Goal: Information Seeking & Learning: Check status

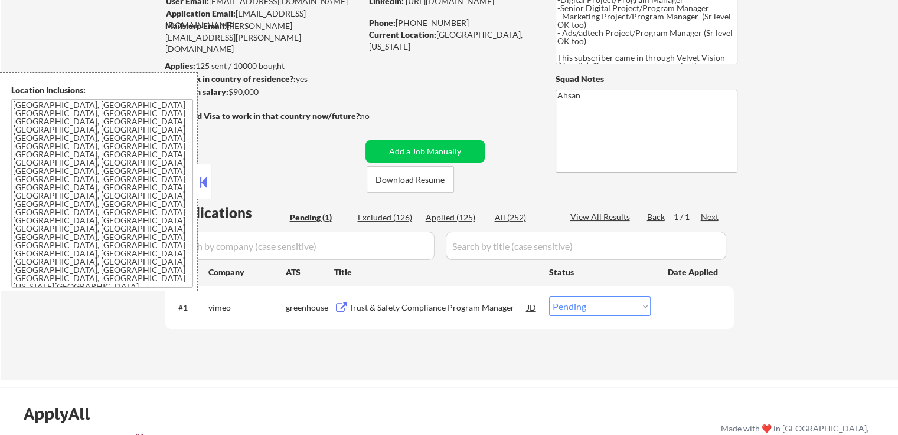
scroll to position [177, 0]
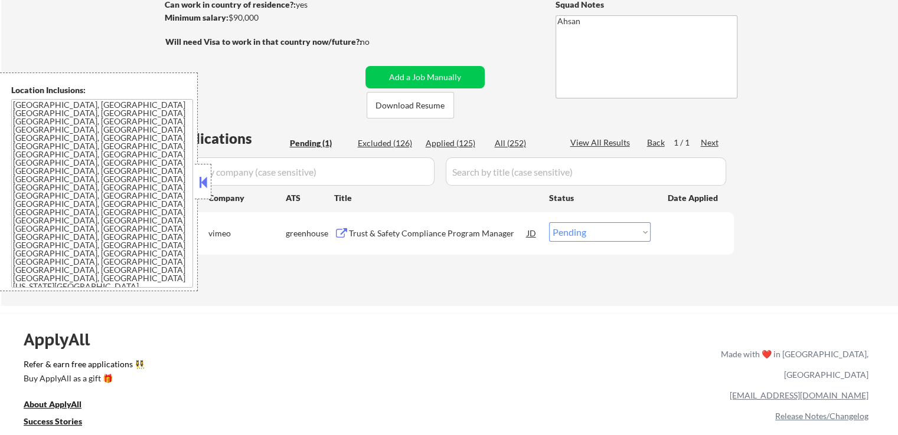
click at [412, 237] on div "Trust & Safety Compliance Program Manager" at bounding box center [438, 234] width 178 height 12
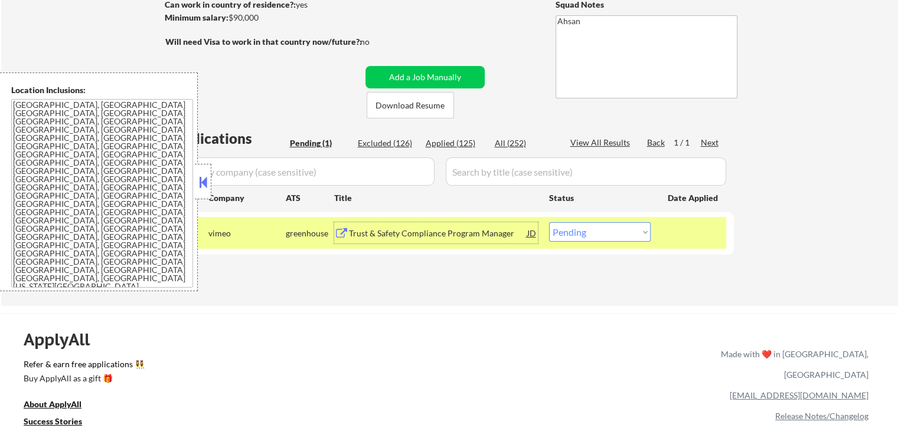
click at [597, 233] on select "Choose an option... Pending Applied Excluded (Questions) Excluded (Expired) Exc…" at bounding box center [599, 231] width 101 height 19
click at [549, 222] on select "Choose an option... Pending Applied Excluded (Questions) Excluded (Expired) Exc…" at bounding box center [599, 231] width 101 height 19
click at [557, 310] on div "← Return to /applysquad Mailslurp Inbox Job Search Builder [PERSON_NAME] User E…" at bounding box center [449, 367] width 898 height 1088
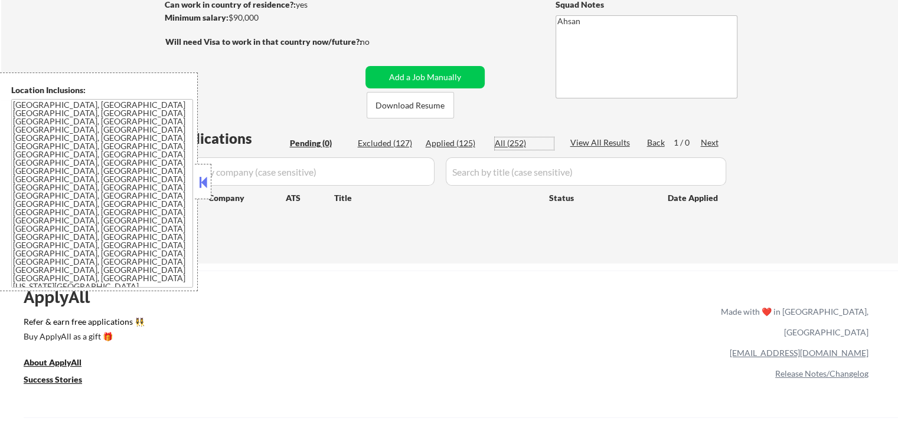
click at [509, 144] on div "All (252)" at bounding box center [524, 143] width 59 height 12
select select ""applied""
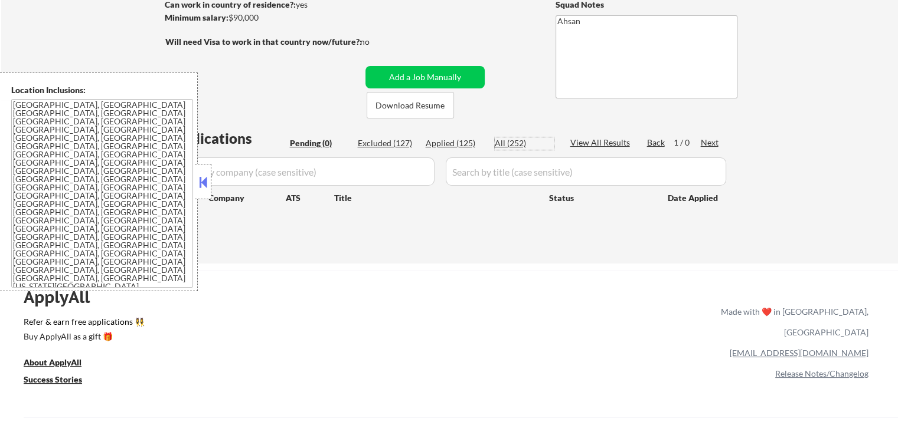
select select ""applied""
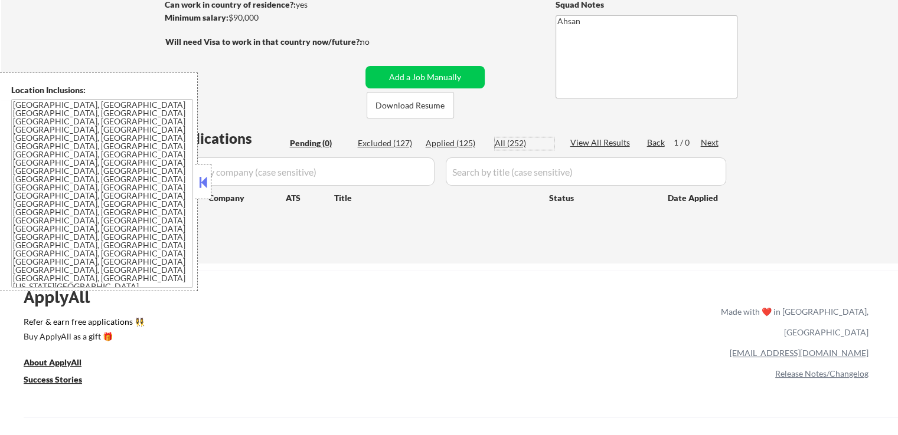
select select ""applied""
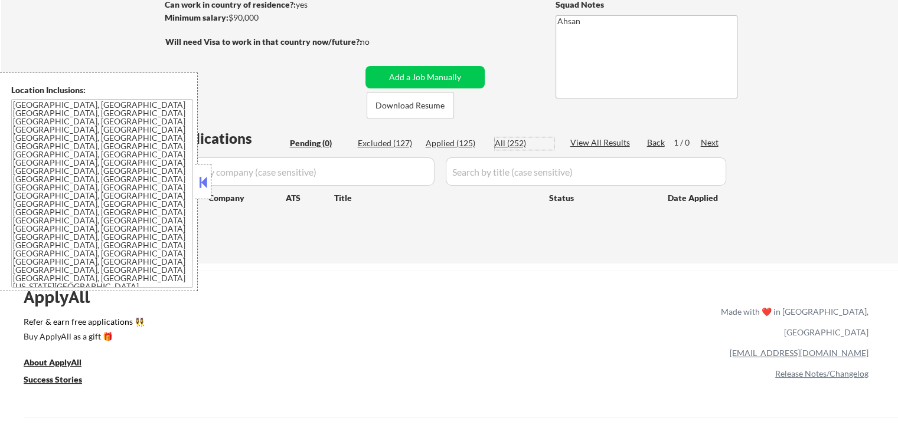
select select ""applied""
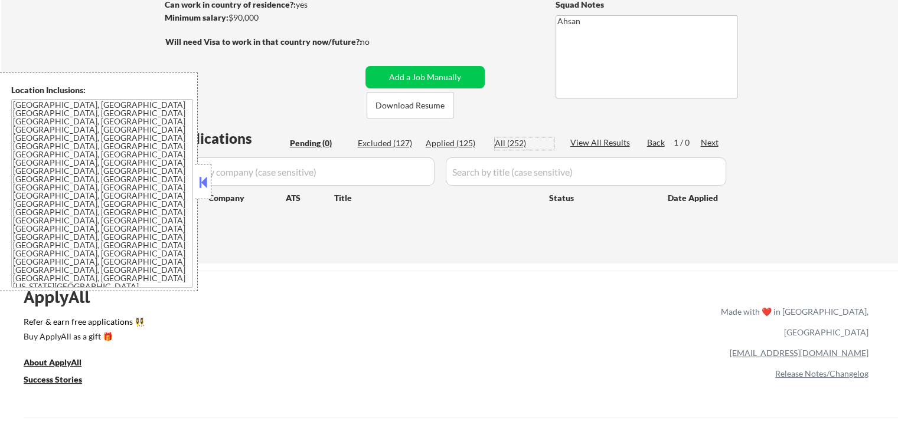
select select ""applied""
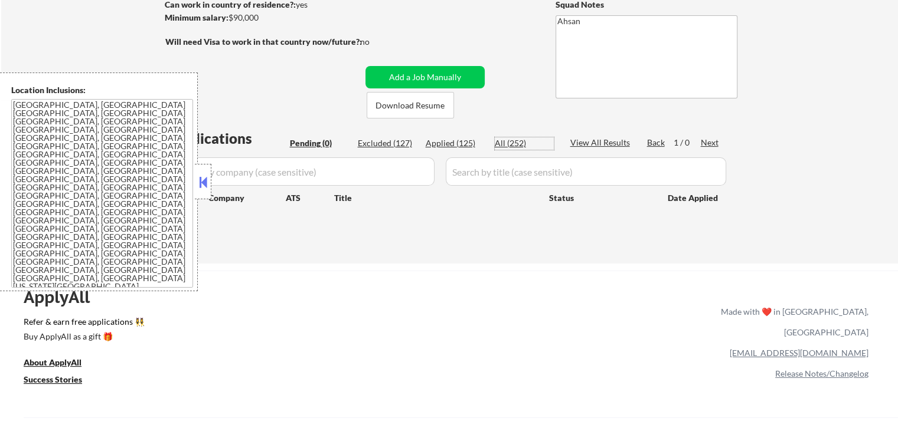
select select ""applied""
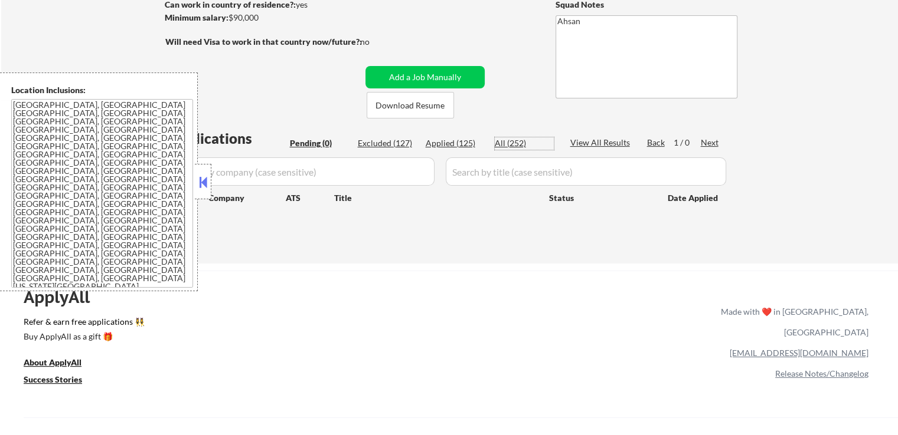
select select ""applied""
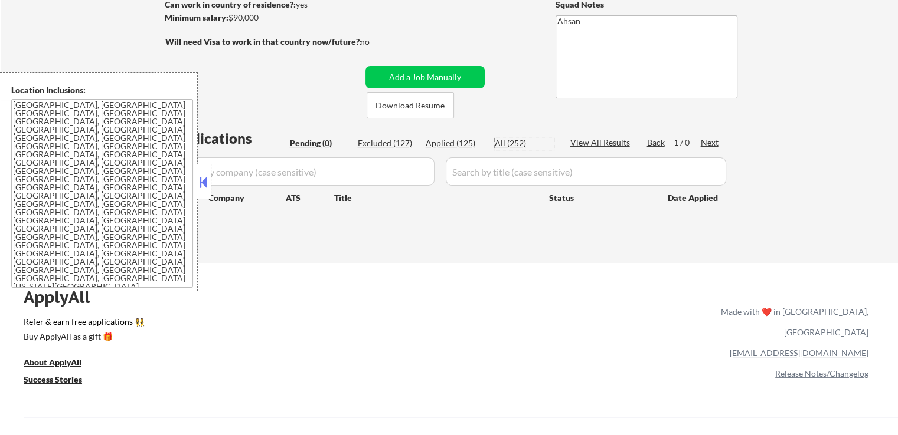
select select ""applied""
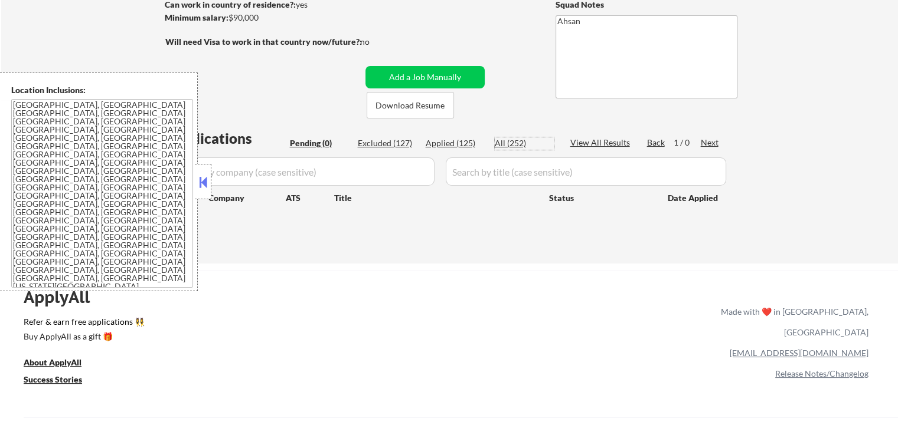
select select ""applied""
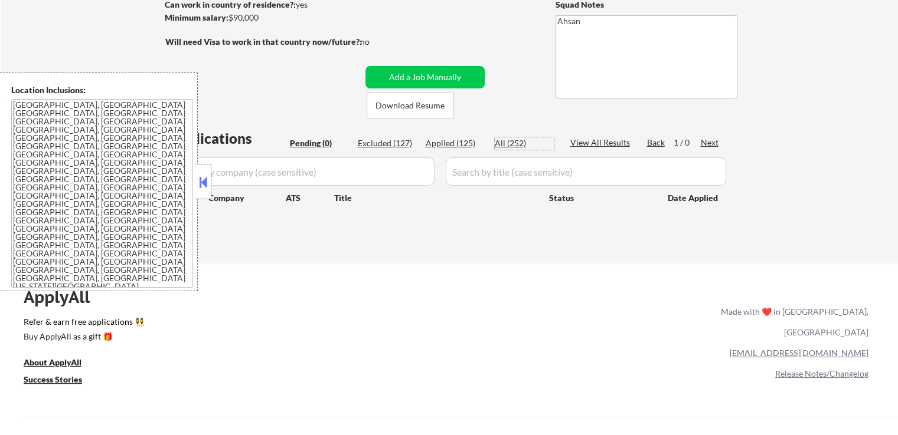
select select ""applied""
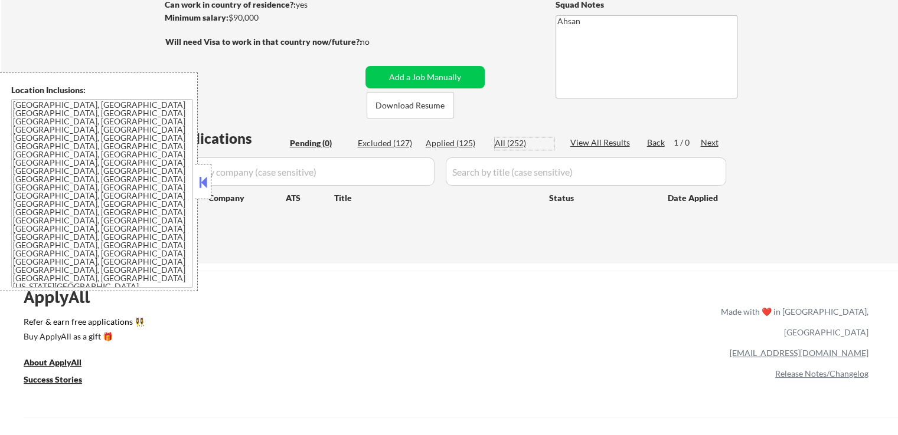
select select ""applied""
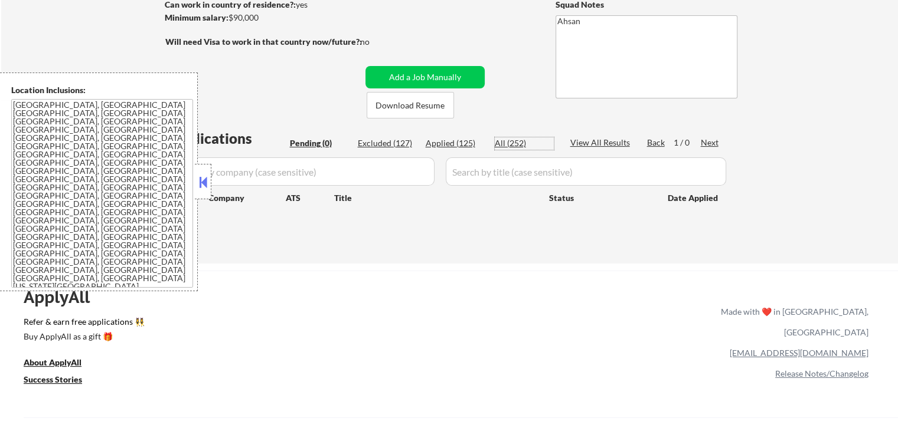
select select ""applied""
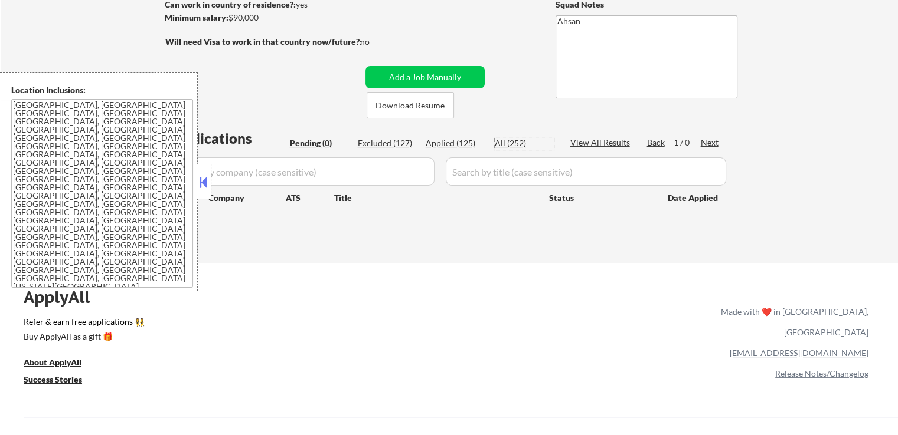
select select ""applied""
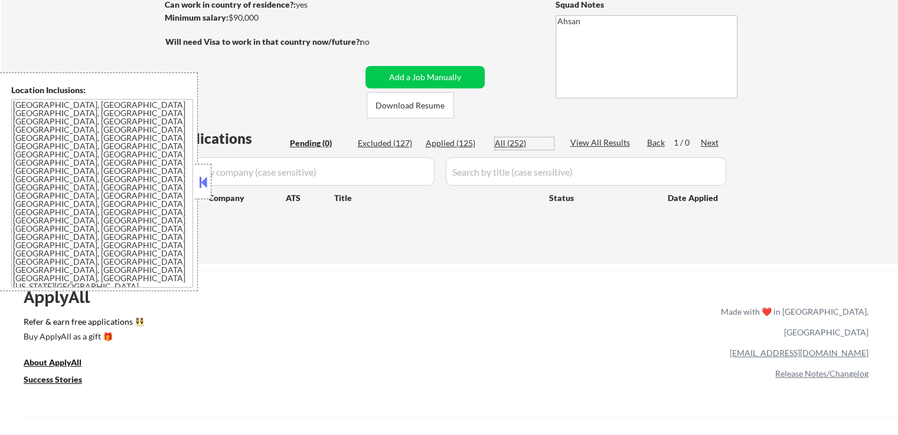
select select ""applied""
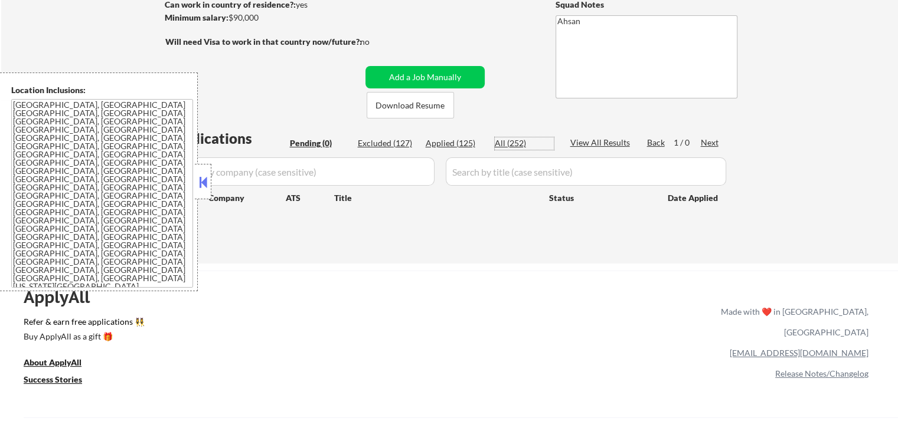
select select ""applied""
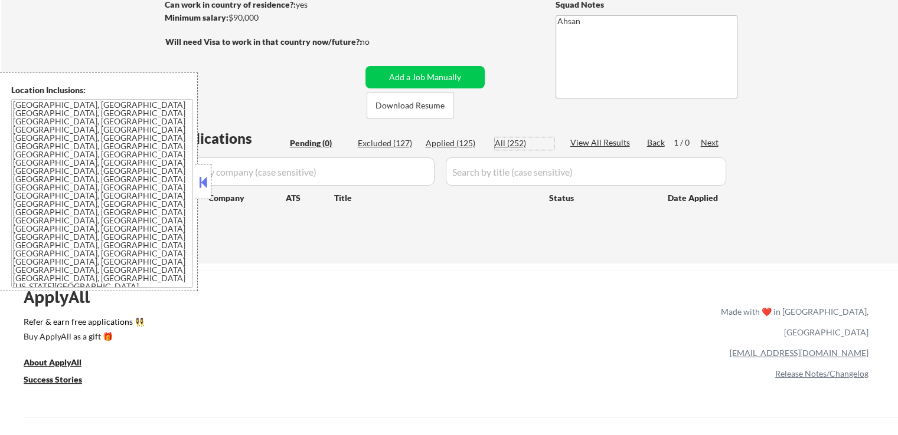
select select ""applied""
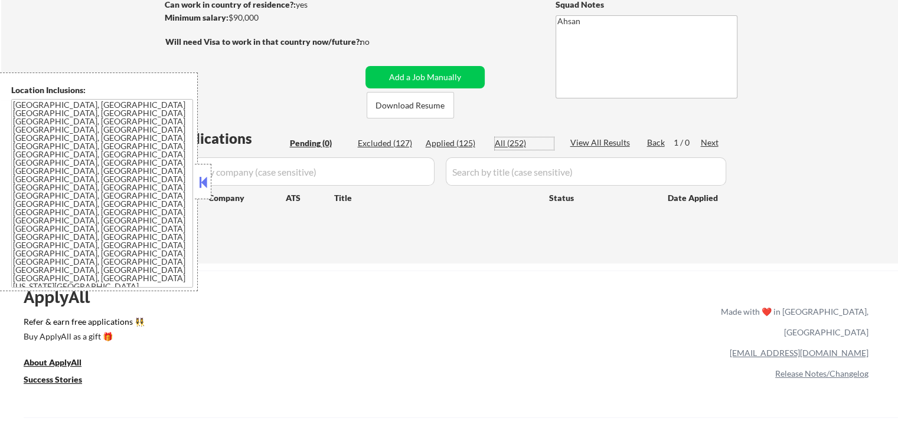
select select ""applied""
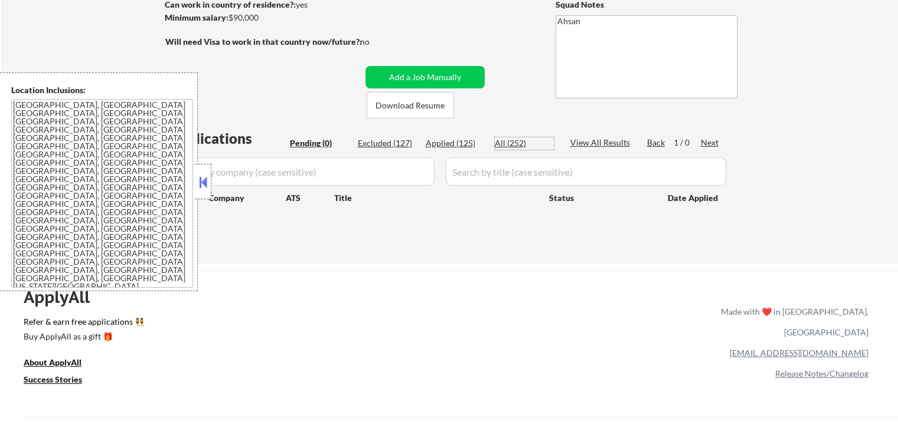
select select ""applied""
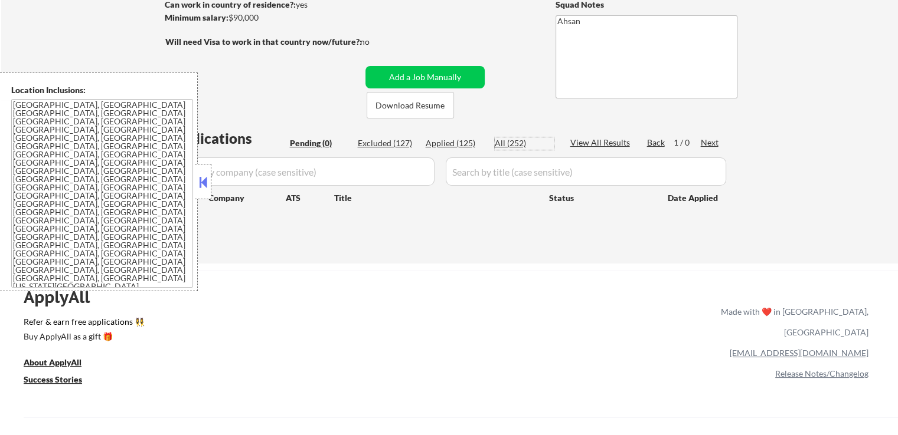
select select ""applied""
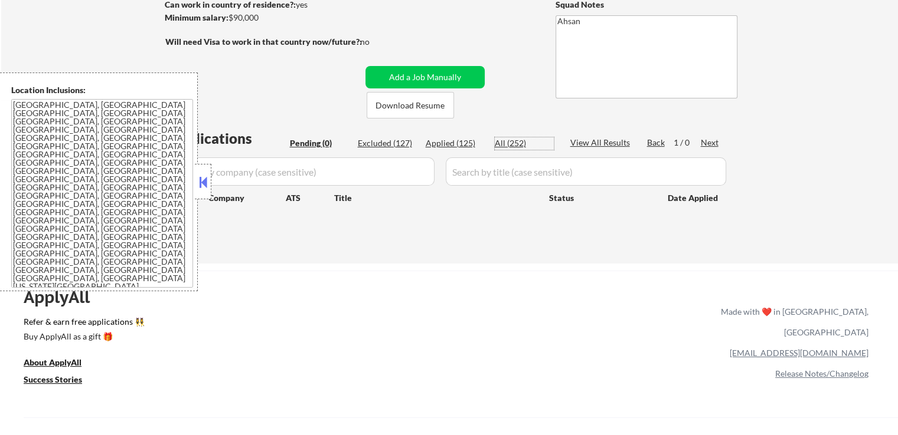
select select ""applied""
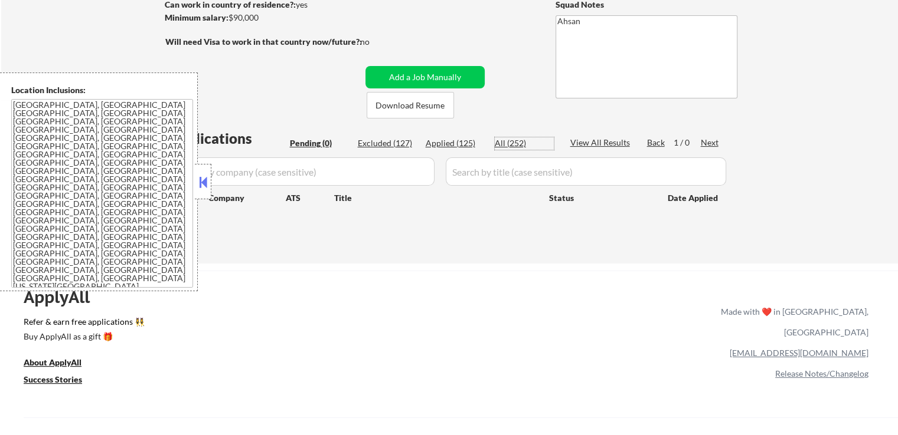
select select ""applied""
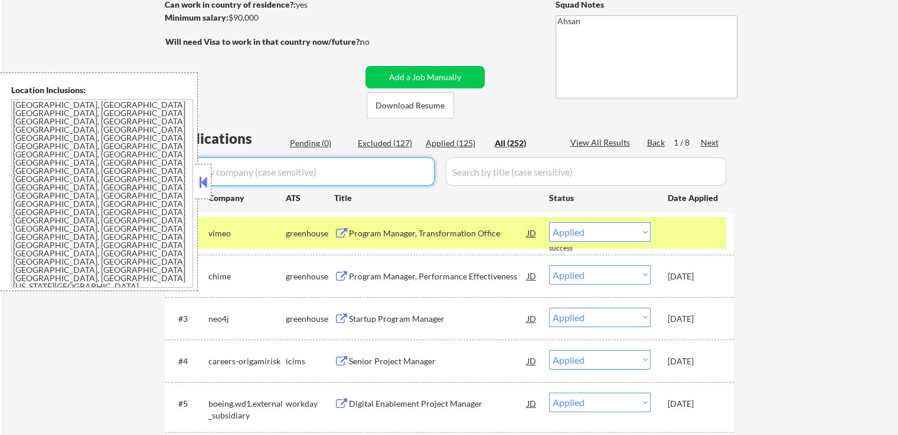
click at [302, 175] on input "input" at bounding box center [302, 172] width 266 height 28
paste input "wpromote"
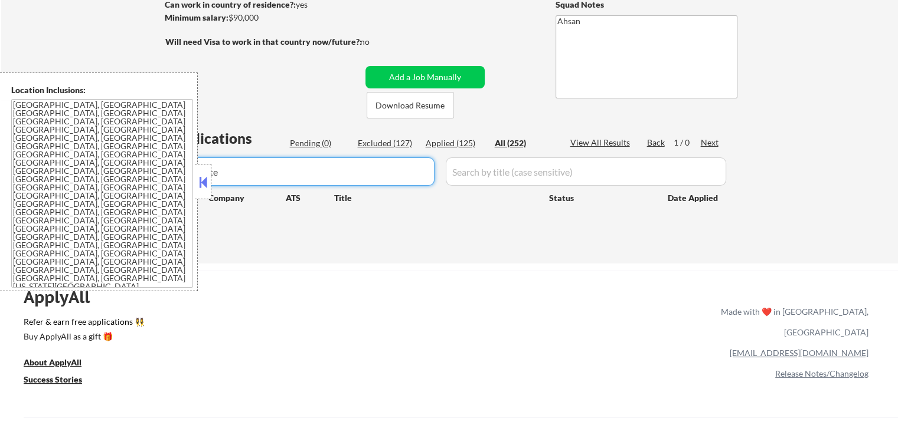
click at [321, 145] on div "Pending (0)" at bounding box center [319, 143] width 59 height 12
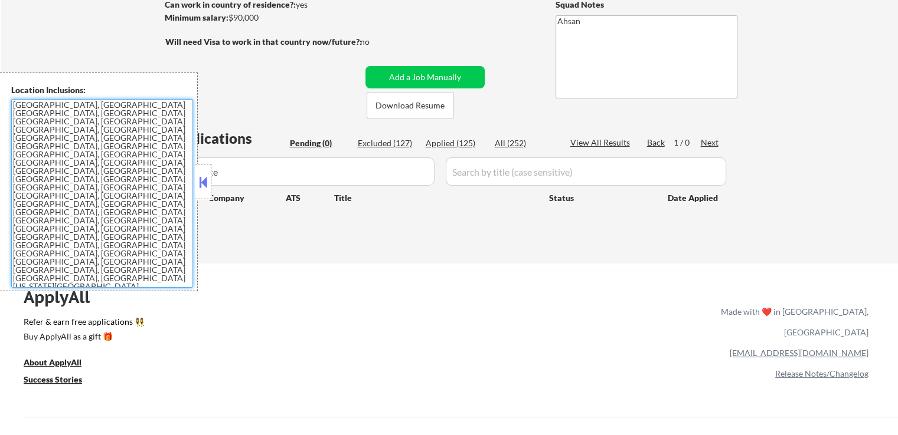
drag, startPoint x: 58, startPoint y: 104, endPoint x: 6, endPoint y: 100, distance: 51.5
click at [6, 100] on div "Location Inclusions: [GEOGRAPHIC_DATA], [GEOGRAPHIC_DATA] [GEOGRAPHIC_DATA], [G…" at bounding box center [99, 182] width 198 height 219
click at [513, 143] on div "All (252)" at bounding box center [524, 143] width 59 height 12
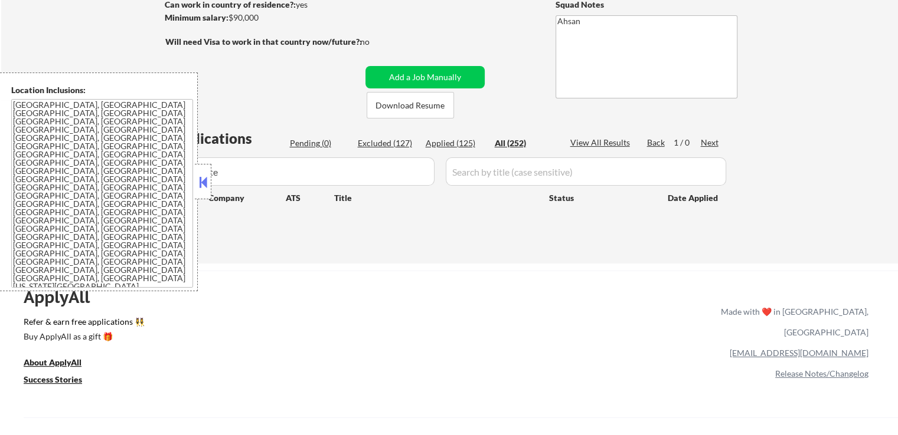
click at [263, 165] on input "input" at bounding box center [302, 172] width 266 height 28
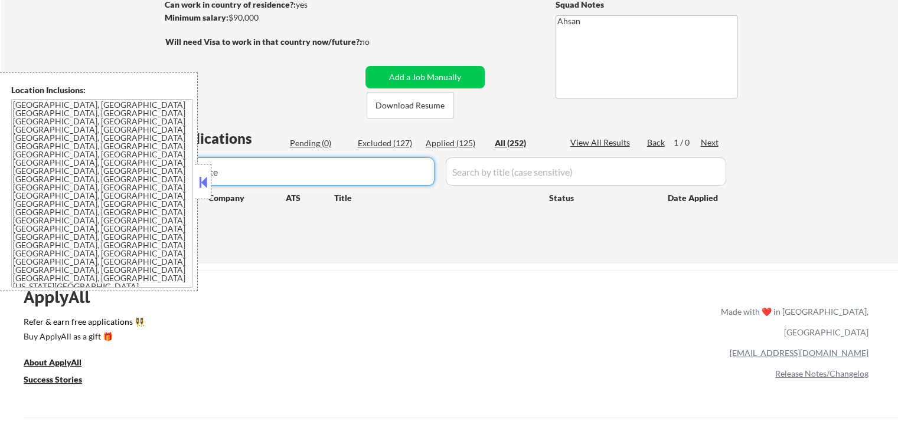
click at [203, 185] on button at bounding box center [203, 182] width 13 height 18
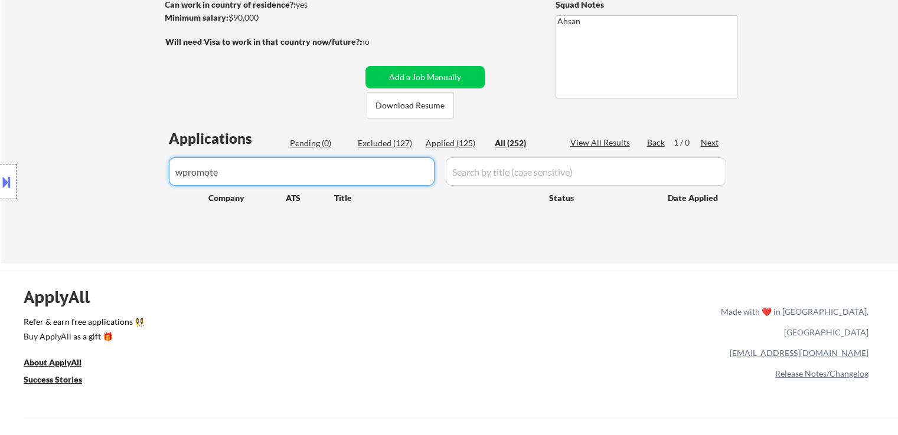
click at [151, 173] on body "← Return to /applysquad Mailslurp Inbox Job Search Builder [PERSON_NAME] User E…" at bounding box center [449, 40] width 898 height 435
paste input "urbaninsight"
type input "urbaninsight"
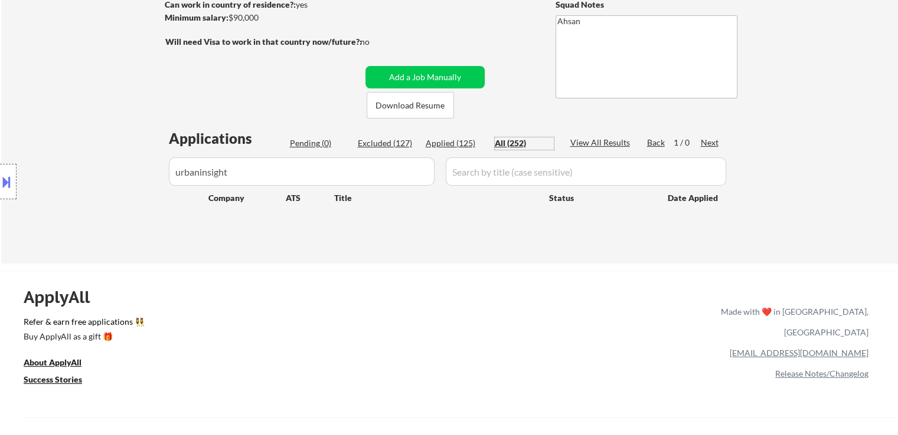
click at [510, 145] on div "All (252)" at bounding box center [524, 143] width 59 height 12
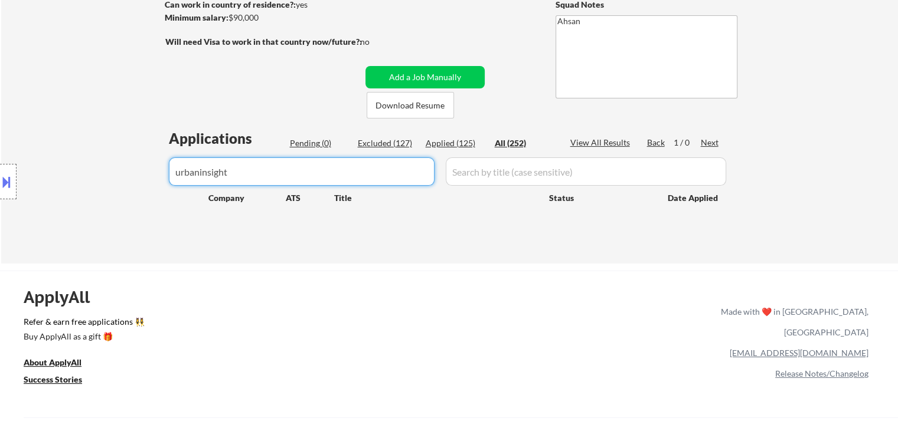
drag, startPoint x: 296, startPoint y: 166, endPoint x: 151, endPoint y: 169, distance: 144.6
click at [151, 169] on body "← Return to /applysquad Mailslurp Inbox Job Search Builder [PERSON_NAME] User E…" at bounding box center [449, 40] width 898 height 435
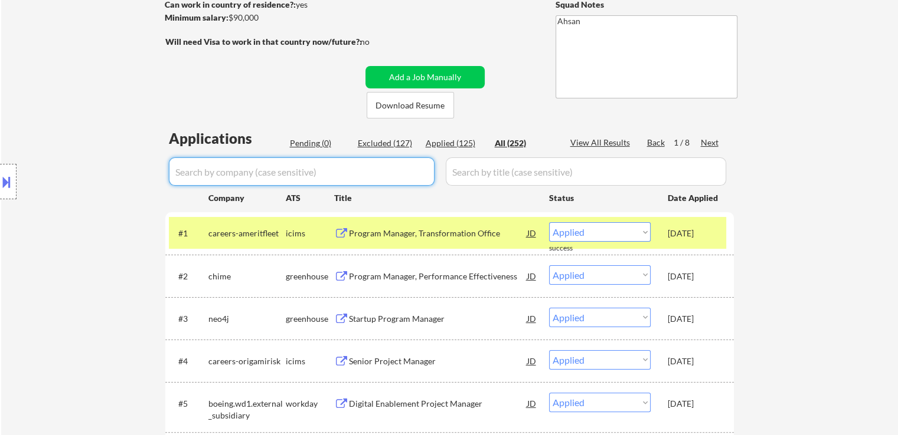
click at [238, 175] on input "input" at bounding box center [302, 172] width 266 height 28
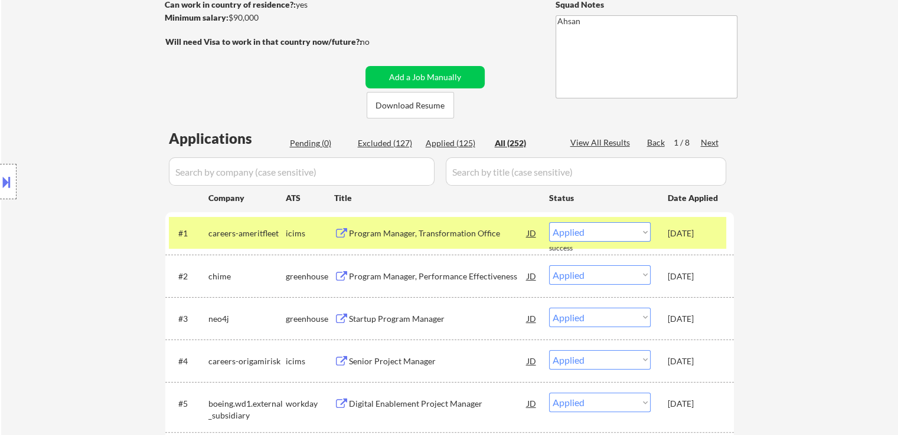
click at [283, 177] on input "input" at bounding box center [302, 172] width 266 height 28
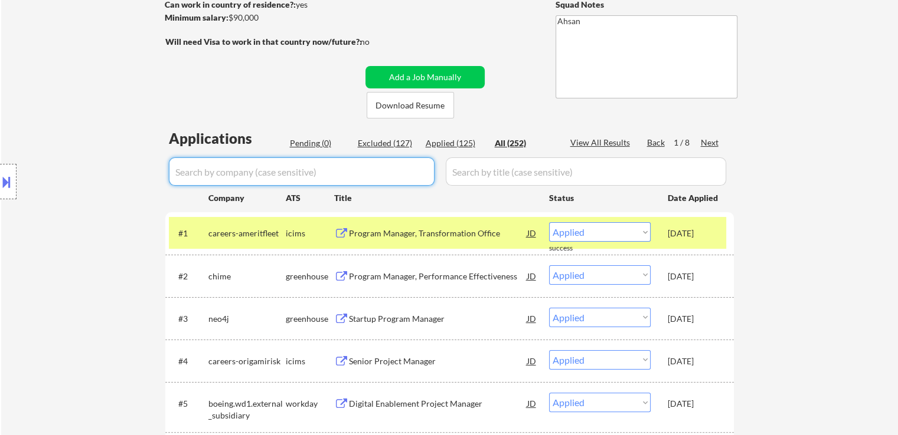
paste input "lonerockpoint"
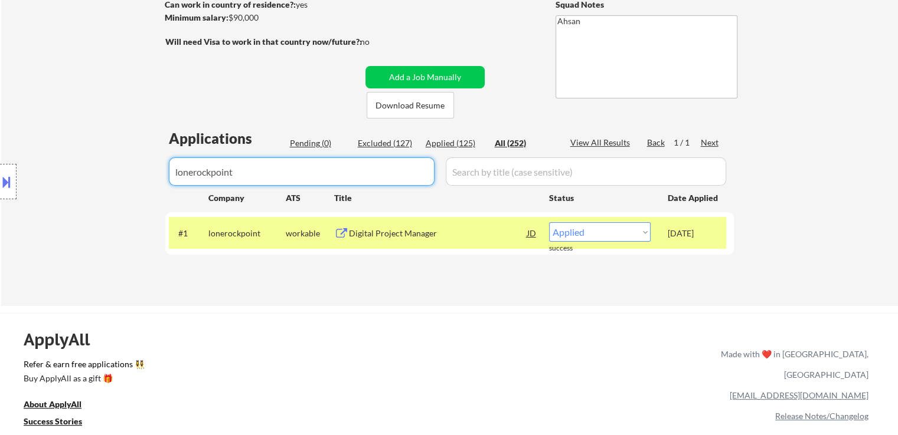
type input "lonerockpoint"
